Goal: Task Accomplishment & Management: Manage account settings

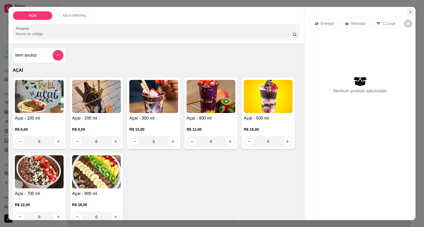
click at [409, 10] on icon "Close" at bounding box center [410, 12] width 4 height 4
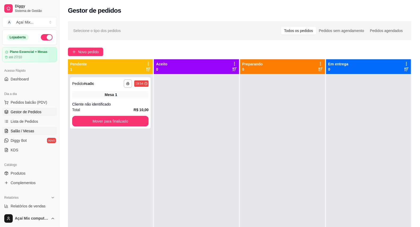
click at [31, 128] on link "Salão / Mesas" at bounding box center [29, 131] width 55 height 8
click at [21, 131] on span "Salão / Mesas" at bounding box center [23, 131] width 24 height 5
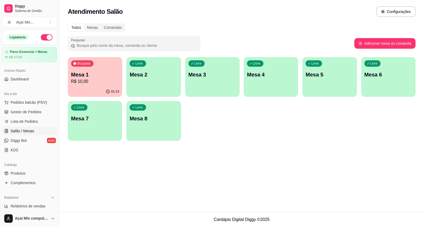
click at [155, 17] on div "Atendimento Salão Configurações" at bounding box center [241, 10] width 365 height 20
click at [111, 80] on p "R$ 10,00" at bounding box center [95, 81] width 48 height 6
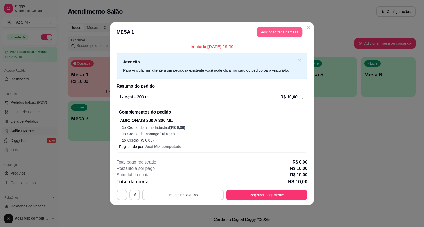
click at [274, 30] on button "Adicionar itens na mesa" at bounding box center [280, 32] width 46 height 10
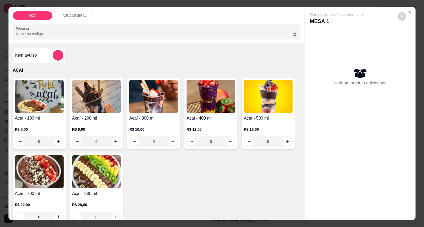
click at [31, 120] on h4 "Açaí - 100 ml" at bounding box center [39, 118] width 49 height 6
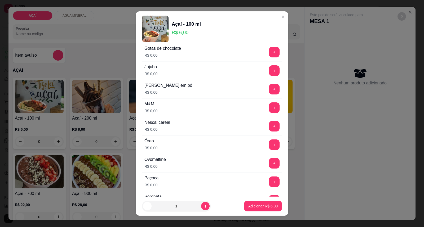
scroll to position [501, 0]
click at [269, 112] on button "+" at bounding box center [274, 108] width 10 height 10
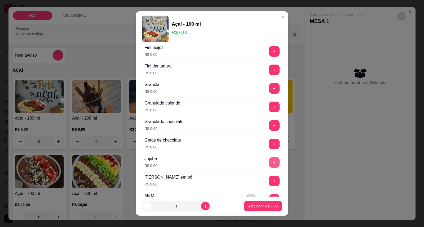
scroll to position [383, 0]
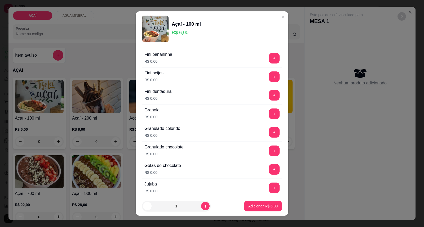
click at [261, 102] on div "Fini dentadura R$ 0,00 +" at bounding box center [212, 95] width 140 height 19
click at [269, 99] on button "+" at bounding box center [274, 95] width 11 height 11
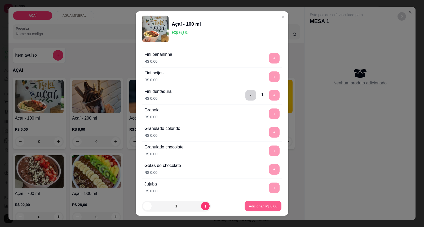
click at [249, 205] on p "Adicionar R$ 6,00" at bounding box center [263, 206] width 29 height 5
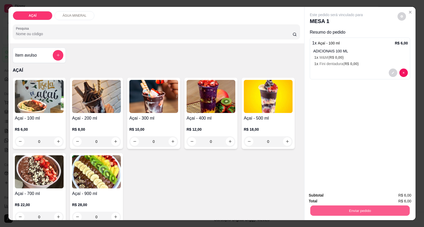
click at [320, 206] on button "Enviar pedido" at bounding box center [359, 211] width 99 height 10
click at [398, 196] on button "Enviar pedido" at bounding box center [398, 198] width 30 height 10
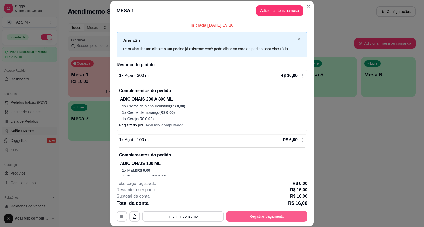
click at [270, 216] on button "Registrar pagamento" at bounding box center [266, 217] width 81 height 11
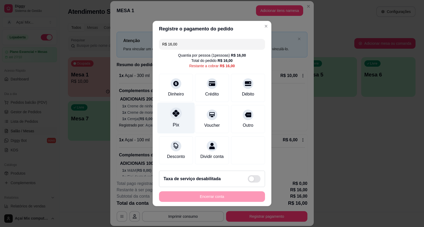
click at [177, 122] on div "Pix" at bounding box center [176, 125] width 6 height 7
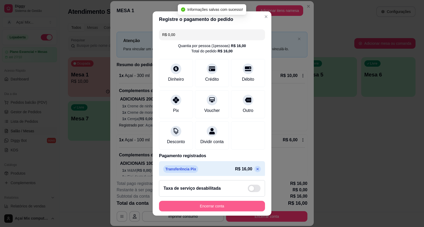
type input "R$ 0,00"
click at [234, 210] on button "Encerrar conta" at bounding box center [212, 206] width 106 height 11
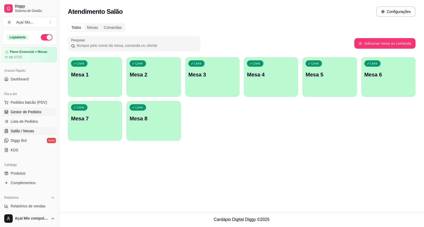
click at [28, 112] on span "Gestor de Pedidos" at bounding box center [26, 111] width 31 height 5
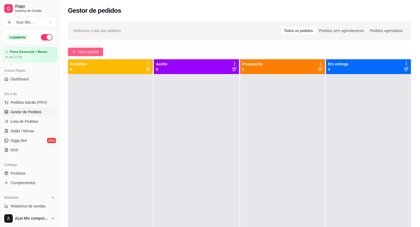
click at [94, 51] on span "Novo pedido" at bounding box center [88, 52] width 21 height 6
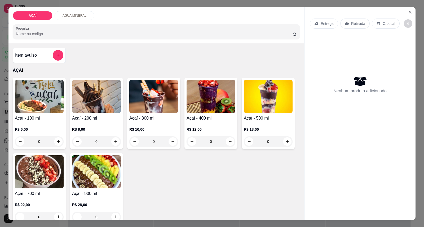
drag, startPoint x: 229, startPoint y: 142, endPoint x: 232, endPoint y: 135, distance: 7.5
click at [232, 135] on div "R$ 12,00 0" at bounding box center [211, 137] width 49 height 20
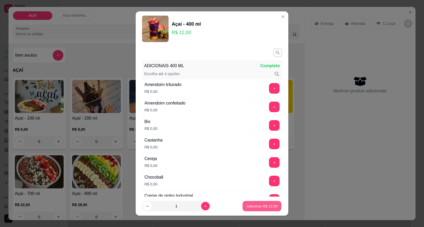
click at [264, 203] on button "Adicionar R$ 12,00" at bounding box center [262, 206] width 39 height 10
type input "1"
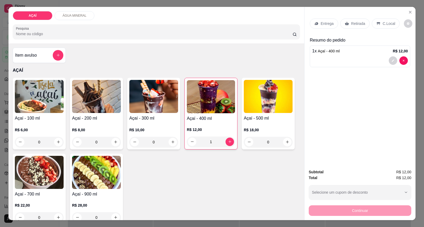
click at [324, 25] on p "Entrega" at bounding box center [327, 23] width 13 height 5
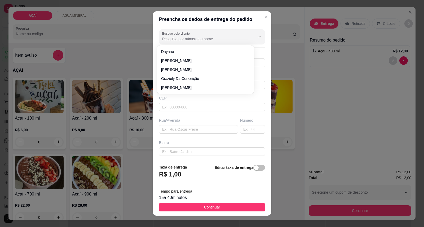
click at [203, 37] on input "Busque pelo cliente" at bounding box center [204, 38] width 85 height 5
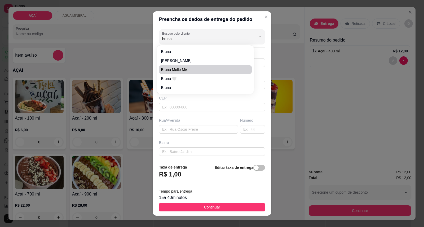
click at [205, 69] on span "Bruna Mello Mix" at bounding box center [203, 69] width 84 height 5
type input "Bruna Mello Mix"
type input "982021621"
type input "Bruna Mello Mix"
type input "5752000000000"
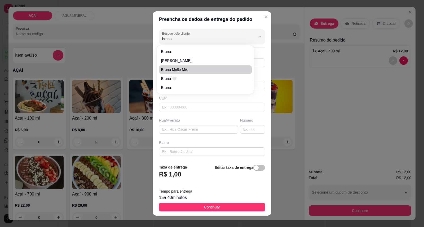
type input "Maravilha"
type input "na casa do jogo do bicho"
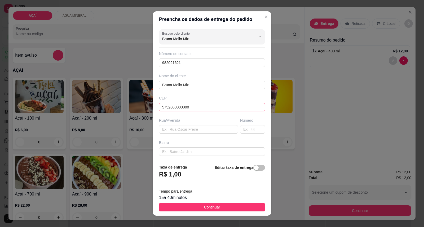
scroll to position [46, 0]
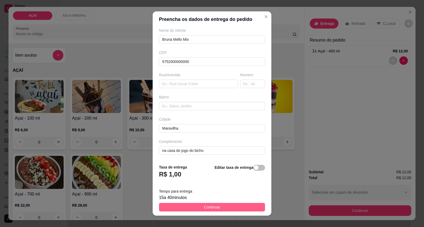
type input "Bruna Mello Mix"
click at [210, 211] on button "Continuar" at bounding box center [212, 207] width 106 height 8
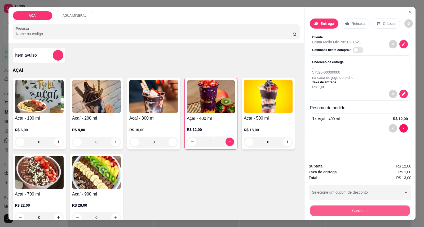
click at [315, 214] on button "Continuar" at bounding box center [359, 211] width 99 height 10
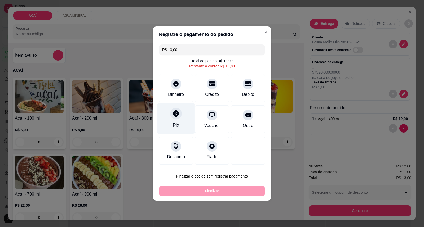
click at [184, 120] on div "Pix" at bounding box center [175, 118] width 37 height 31
type input "R$ 0,00"
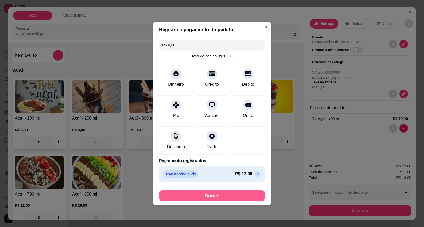
click at [210, 199] on button "Finalizar" at bounding box center [212, 196] width 106 height 11
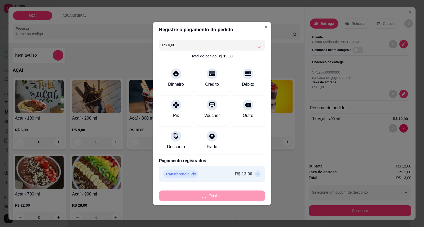
type input "0"
type input "-R$ 13,00"
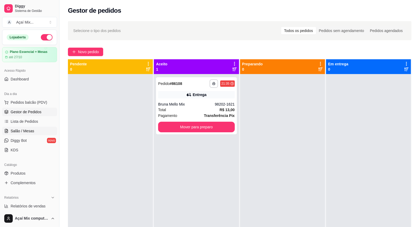
click at [27, 133] on span "Salão / Mesas" at bounding box center [23, 131] width 24 height 5
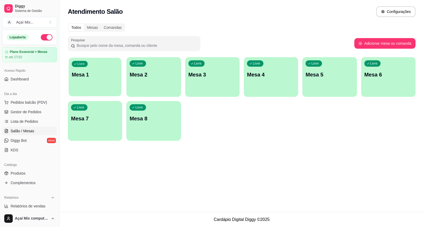
click at [87, 86] on div "Livre Mesa 1" at bounding box center [95, 74] width 53 height 32
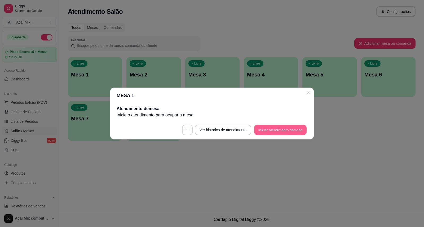
click at [279, 129] on button "Iniciar atendimento de mesa" at bounding box center [280, 130] width 52 height 10
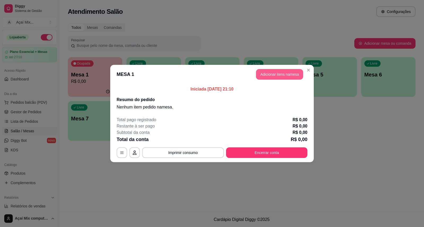
click at [273, 78] on button "Adicionar itens na mesa" at bounding box center [279, 74] width 47 height 11
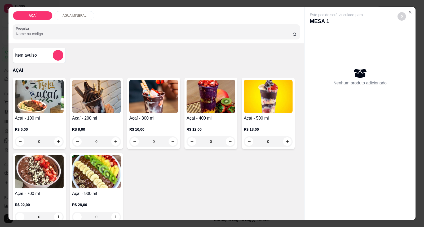
click at [41, 114] on div "Açaí - 100 ml R$ 6,00 0" at bounding box center [39, 113] width 53 height 71
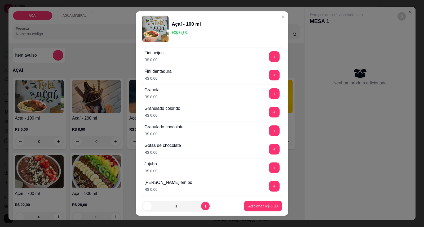
scroll to position [412, 0]
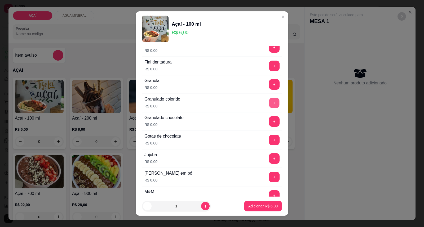
click at [269, 101] on button "+" at bounding box center [274, 103] width 10 height 10
click at [245, 102] on button "-" at bounding box center [250, 103] width 11 height 11
click at [269, 118] on button "+" at bounding box center [274, 121] width 11 height 11
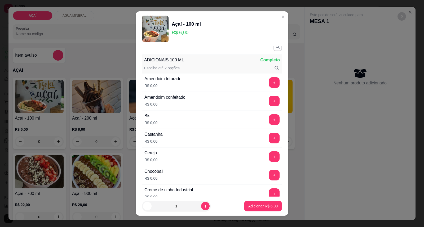
scroll to position [0, 0]
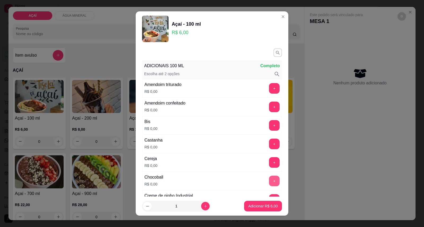
click at [269, 183] on button "+" at bounding box center [274, 181] width 11 height 11
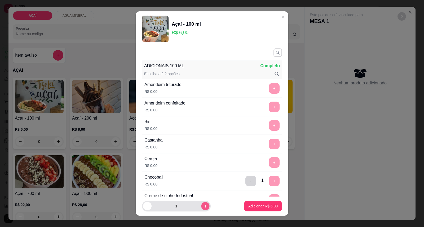
click at [204, 208] on icon "increase-product-quantity" at bounding box center [206, 207] width 4 height 4
type input "3"
click at [261, 209] on p "Adicionar R$ 18,00" at bounding box center [262, 206] width 32 height 5
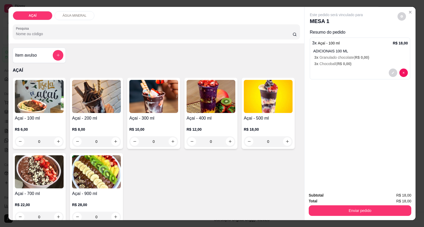
drag, startPoint x: 329, startPoint y: 203, endPoint x: 330, endPoint y: 207, distance: 3.5
click at [330, 207] on div "Subtotal R$ 18,00 Total R$ 18,00 Enviar pedido" at bounding box center [360, 205] width 103 height 24
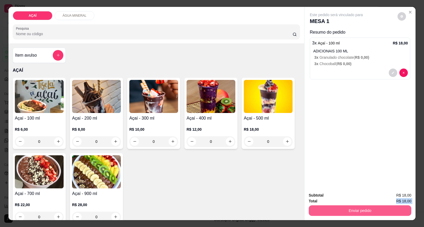
click at [327, 208] on button "Enviar pedido" at bounding box center [360, 211] width 103 height 11
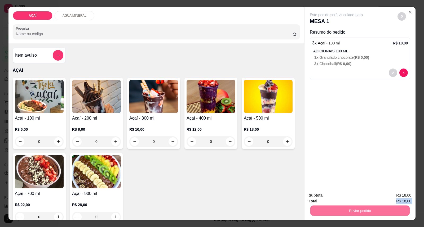
click at [392, 198] on button "Enviar pedido" at bounding box center [398, 198] width 30 height 10
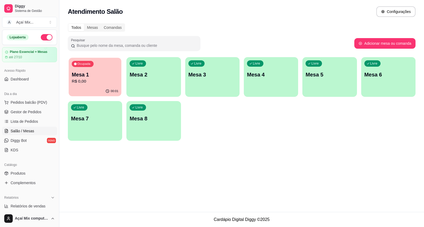
click at [100, 86] on div "Ocupada Mesa 1 R$ 0,00" at bounding box center [95, 72] width 53 height 29
click at [163, 69] on div "Livre Mesa 2" at bounding box center [153, 74] width 53 height 32
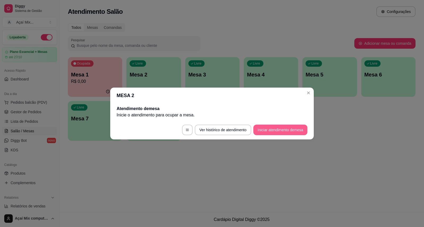
click at [285, 128] on button "Iniciar atendimento de mesa" at bounding box center [280, 130] width 54 height 11
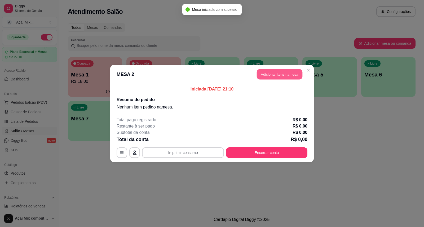
click at [278, 71] on button "Adicionar itens na mesa" at bounding box center [280, 74] width 46 height 10
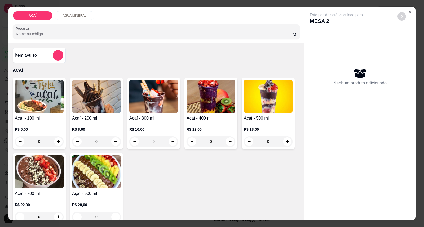
click at [38, 116] on h4 "Açaí - 100 ml" at bounding box center [39, 118] width 49 height 6
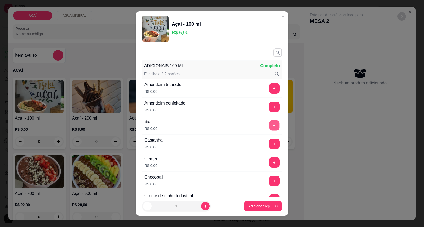
click at [269, 127] on button "+" at bounding box center [274, 126] width 10 height 10
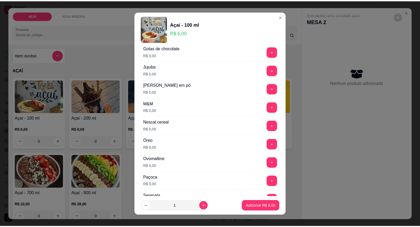
scroll to position [530, 0]
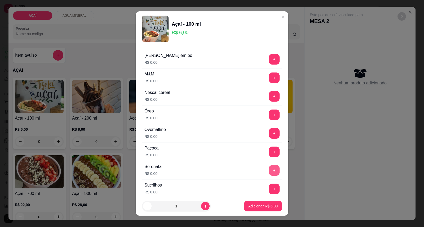
click at [269, 172] on button "+" at bounding box center [274, 170] width 11 height 11
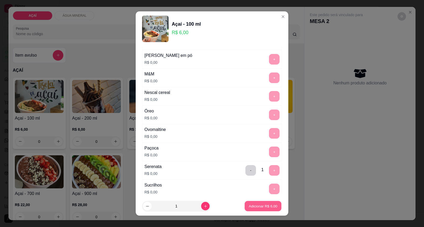
click at [256, 202] on button "Adicionar R$ 6,00" at bounding box center [263, 206] width 37 height 10
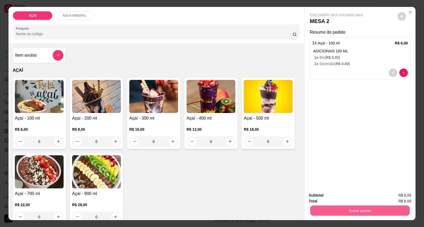
click at [322, 209] on button "Enviar pedido" at bounding box center [359, 211] width 99 height 10
click at [393, 199] on button "Enviar pedido" at bounding box center [397, 198] width 29 height 10
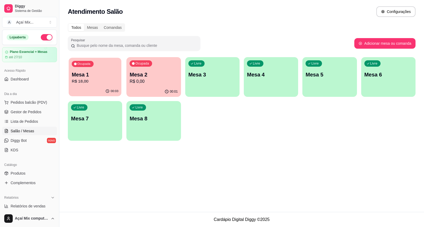
click at [110, 66] on div "Ocupada Mesa 1 R$ 18,00" at bounding box center [95, 72] width 53 height 29
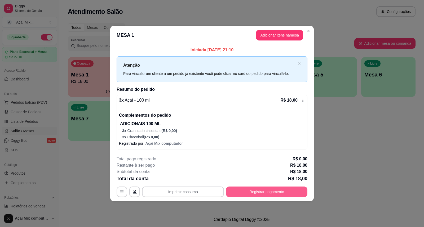
click at [243, 189] on button "Registrar pagamento" at bounding box center [266, 192] width 81 height 11
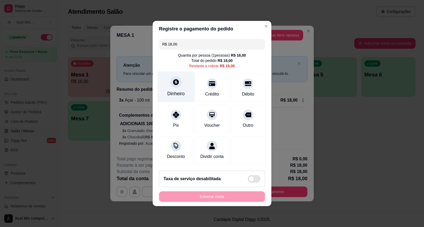
click at [178, 90] on div "Dinheiro" at bounding box center [175, 93] width 17 height 7
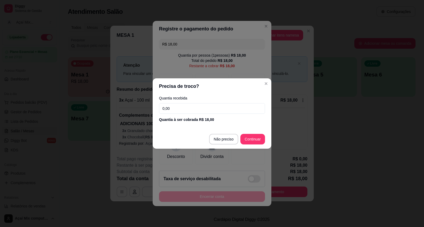
click at [174, 109] on input "0,00" at bounding box center [212, 108] width 106 height 11
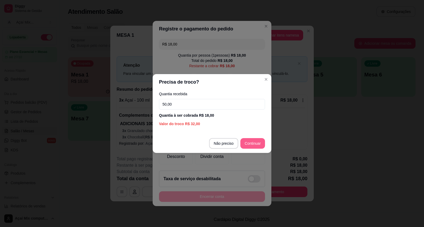
type input "50,00"
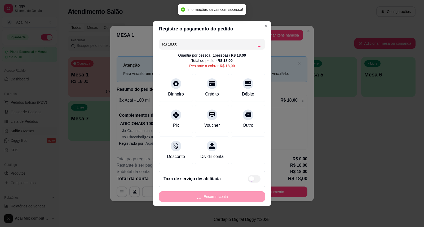
type input "R$ 0,00"
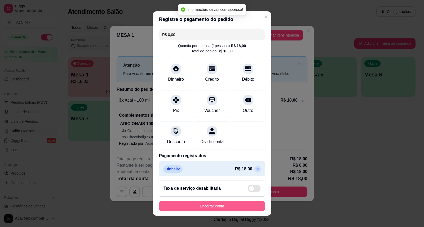
click at [207, 206] on button "Encerrar conta" at bounding box center [212, 206] width 106 height 11
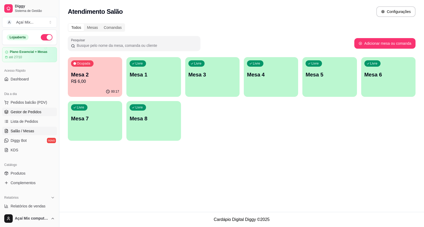
click at [26, 113] on span "Gestor de Pedidos" at bounding box center [26, 111] width 31 height 5
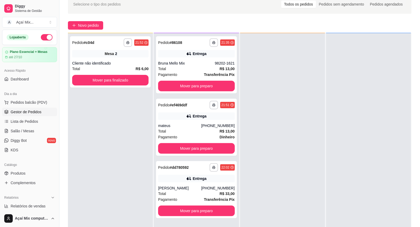
scroll to position [59, 0]
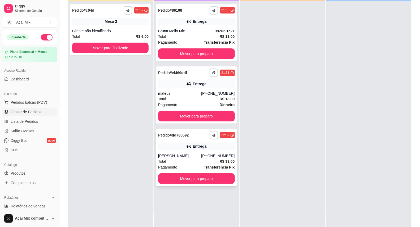
click at [184, 159] on div "Total R$ 33,00" at bounding box center [196, 162] width 76 height 6
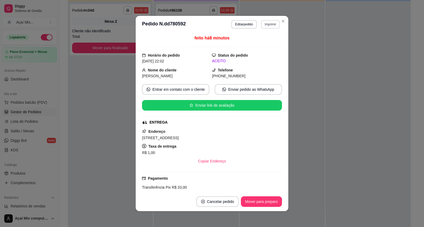
click at [273, 23] on button "Imprimir" at bounding box center [270, 24] width 19 height 8
click at [270, 44] on button "Impressora" at bounding box center [259, 43] width 38 height 8
click at [271, 23] on button "Imprimir" at bounding box center [270, 24] width 18 height 8
click at [255, 43] on button "Impressora" at bounding box center [259, 43] width 38 height 8
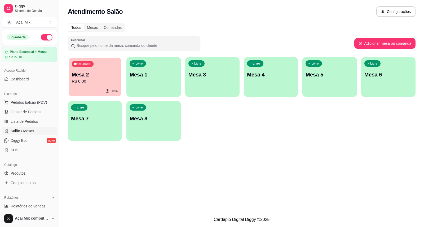
click at [118, 67] on div "Ocupada Mesa 2 R$ 6,00" at bounding box center [95, 72] width 53 height 29
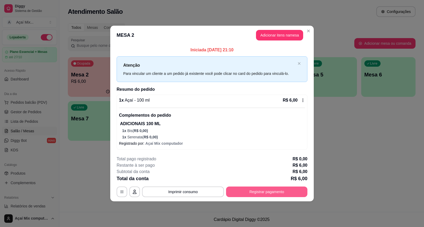
click at [247, 190] on button "Registrar pagamento" at bounding box center [266, 192] width 81 height 11
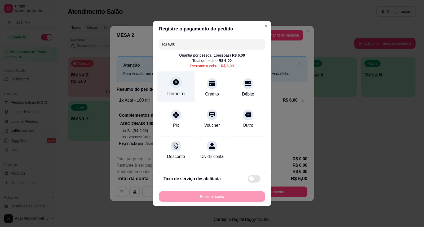
click at [173, 79] on icon at bounding box center [176, 82] width 7 height 7
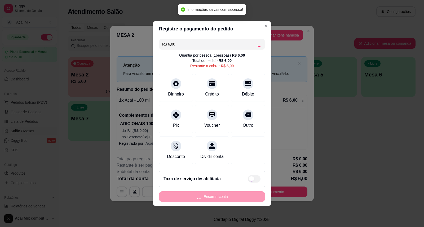
type input "R$ 0,00"
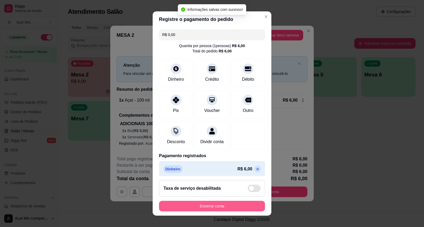
click at [221, 207] on button "Encerrar conta" at bounding box center [212, 206] width 106 height 11
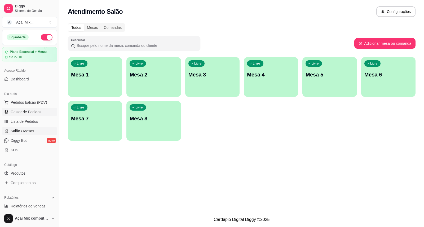
click at [38, 115] on span "Gestor de Pedidos" at bounding box center [26, 111] width 31 height 5
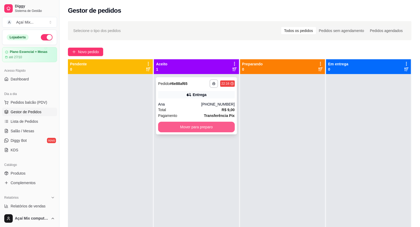
click at [188, 128] on button "Mover para preparo" at bounding box center [196, 127] width 76 height 11
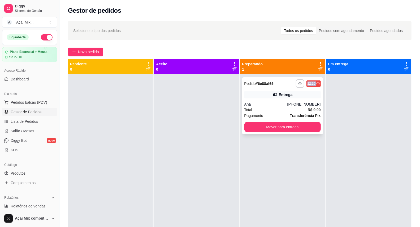
click at [271, 89] on div "**********" at bounding box center [282, 105] width 81 height 57
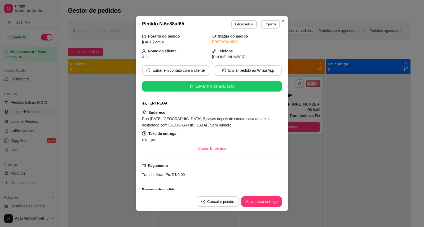
scroll to position [29, 0]
